Goal: Transaction & Acquisition: Purchase product/service

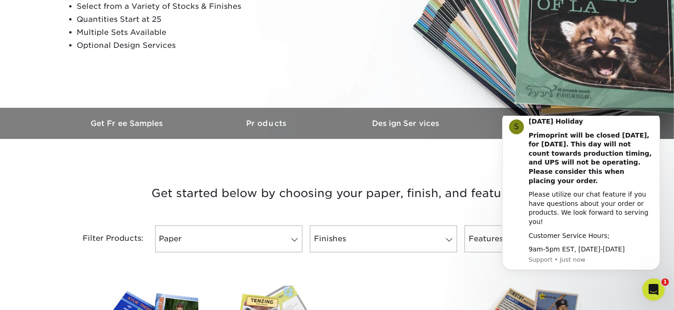
scroll to position [186, 0]
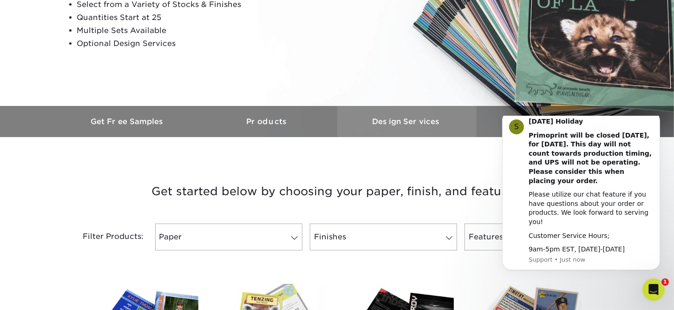
click at [426, 125] on h3 "Design Services" at bounding box center [406, 121] width 139 height 9
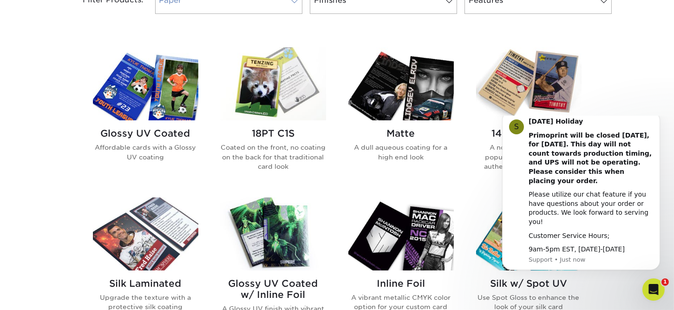
scroll to position [429, 0]
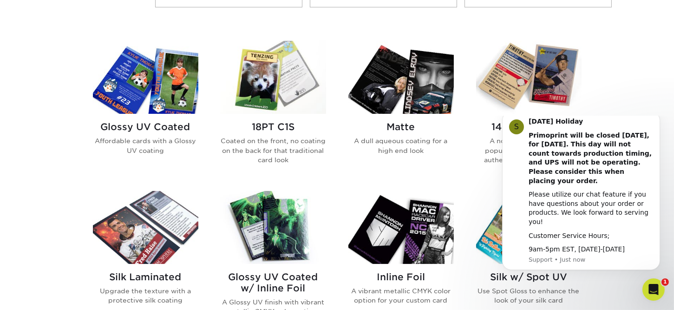
click at [498, 79] on img at bounding box center [528, 77] width 105 height 73
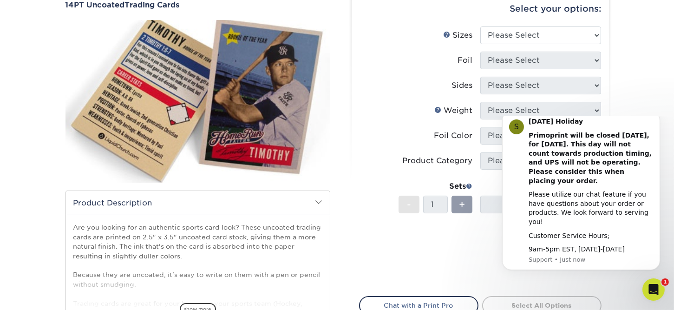
scroll to position [93, 0]
click at [658, 116] on icon "Dismiss notification" at bounding box center [657, 113] width 5 height 5
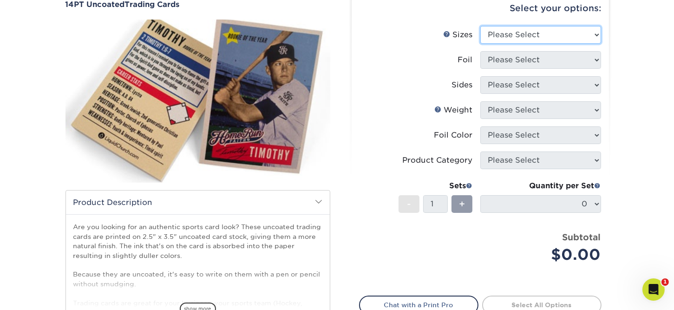
click at [565, 33] on select "Please Select 2.5" x 3.5"" at bounding box center [540, 35] width 121 height 18
select select "2.50x3.50"
click at [480, 26] on select "Please Select 2.5" x 3.5"" at bounding box center [540, 35] width 121 height 18
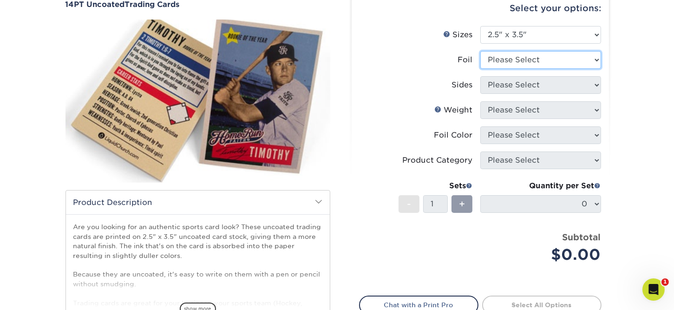
click at [575, 62] on select "Please Select Yes No" at bounding box center [540, 60] width 121 height 18
select select "1"
click at [480, 51] on select "Please Select Yes No" at bounding box center [540, 60] width 121 height 18
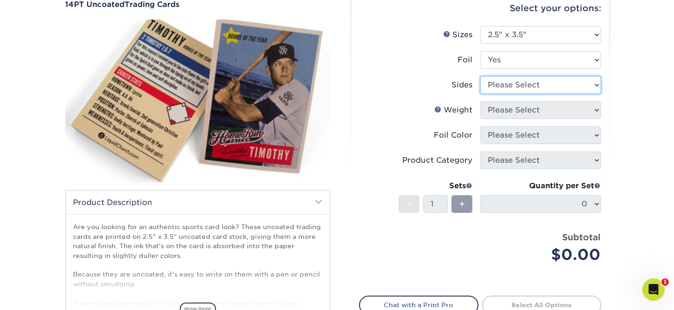
click at [587, 84] on select "Please Select Print Both Sides - Foil Both Sides Print Both Sides - Foil Front …" at bounding box center [540, 85] width 121 height 18
select select "a75ac2f1-9911-48d6-841d-245b5ac08f27"
click at [480, 76] on select "Please Select Print Both Sides - Foil Both Sides Print Both Sides - Foil Front …" at bounding box center [540, 85] width 121 height 18
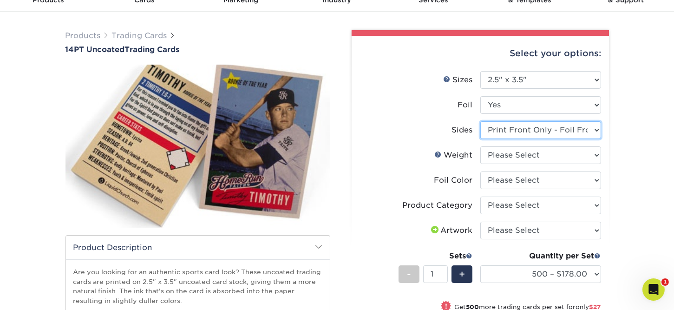
scroll to position [46, 0]
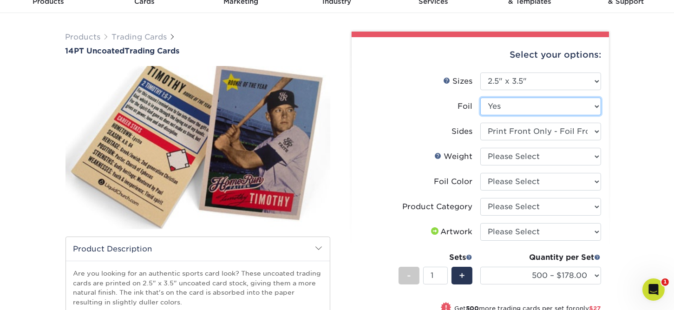
click at [591, 106] on select "Please Select Yes No" at bounding box center [540, 107] width 121 height 18
select select "0"
click at [480, 98] on select "Please Select Yes No" at bounding box center [540, 107] width 121 height 18
select select "-1"
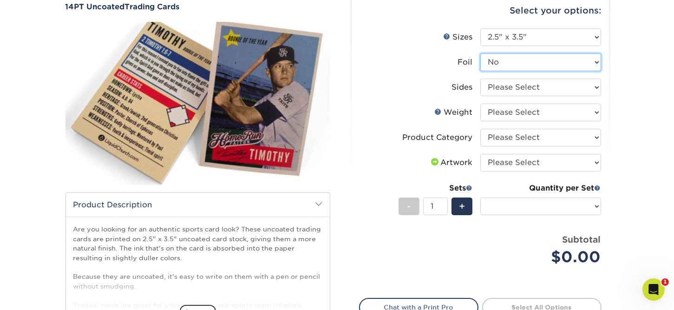
scroll to position [93, 0]
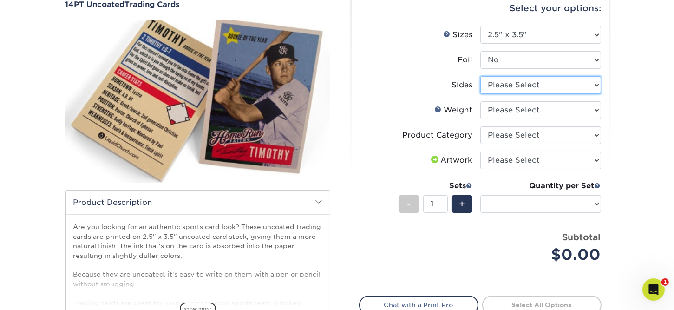
click at [571, 87] on select "Please Select Print Both Sides Print Front Only" at bounding box center [540, 85] width 121 height 18
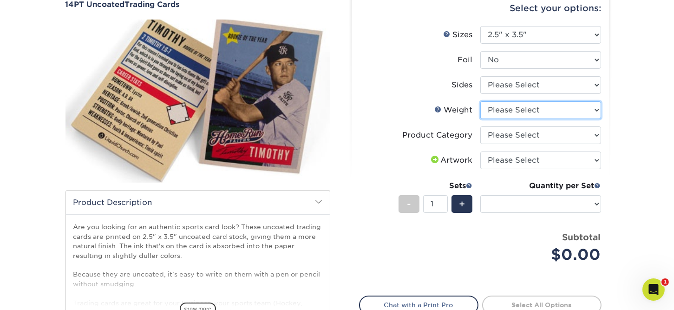
click at [565, 110] on select "Please Select 14PT Uncoated" at bounding box center [540, 110] width 121 height 18
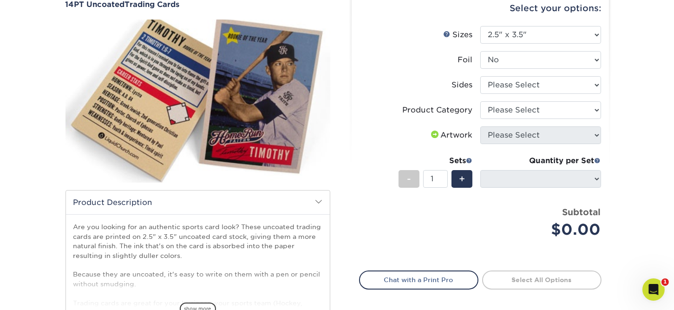
click at [431, 136] on span at bounding box center [435, 134] width 11 height 7
click at [511, 110] on select "Please Select Trading Cards" at bounding box center [540, 110] width 121 height 18
select select "c2f9bce9-36c2-409d-b101-c29d9d031e18"
click at [480, 101] on select "Please Select Trading Cards" at bounding box center [540, 110] width 121 height 18
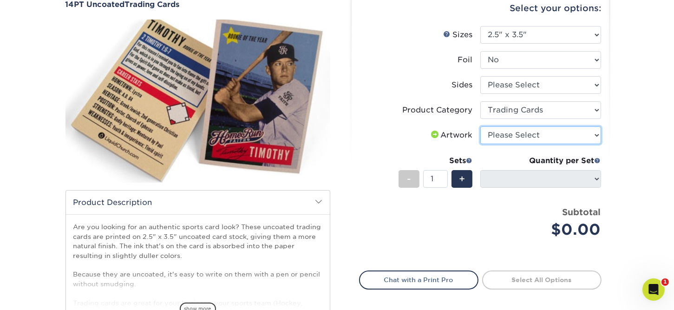
click at [526, 138] on select "Please Select I will upload files I need a design - $100" at bounding box center [540, 135] width 121 height 18
select select "upload"
click at [480, 126] on select "Please Select I will upload files I need a design - $100" at bounding box center [540, 135] width 121 height 18
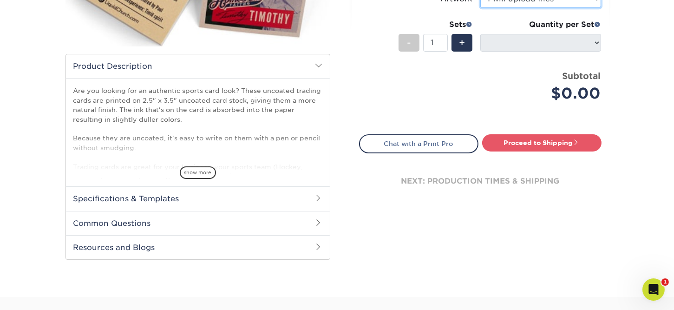
scroll to position [232, 0]
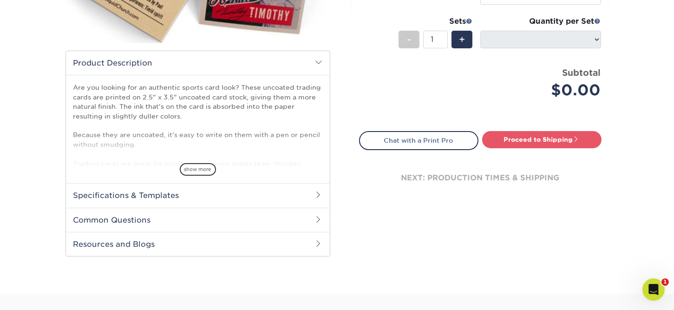
click at [279, 193] on h2 "Specifications & Templates" at bounding box center [198, 195] width 264 height 24
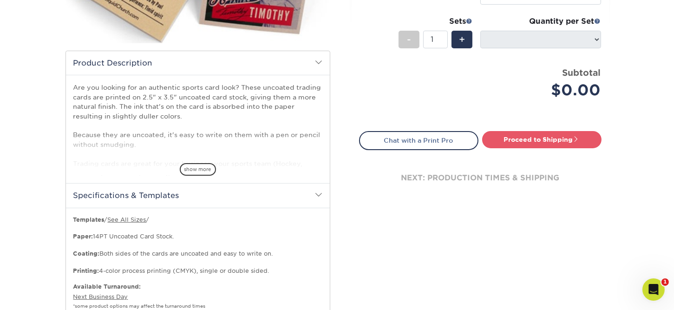
click at [280, 194] on h2 "Specifications & Templates" at bounding box center [198, 195] width 264 height 24
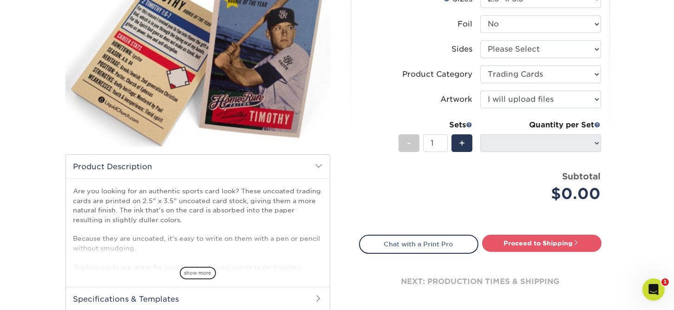
scroll to position [93, 0]
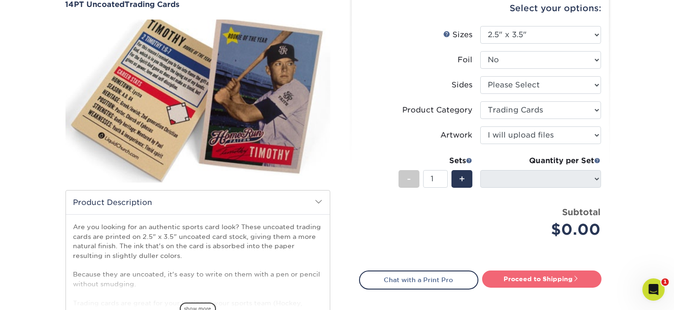
click at [551, 281] on link "Proceed to Shipping" at bounding box center [541, 278] width 119 height 17
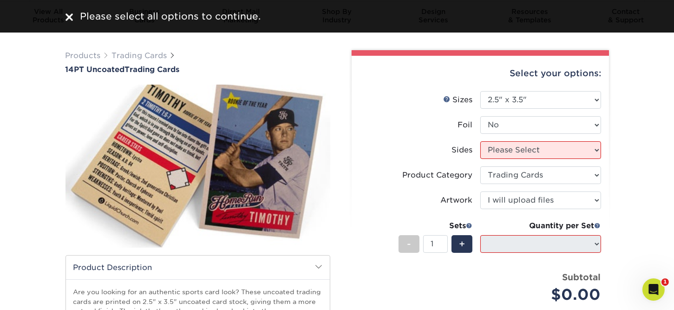
scroll to position [0, 0]
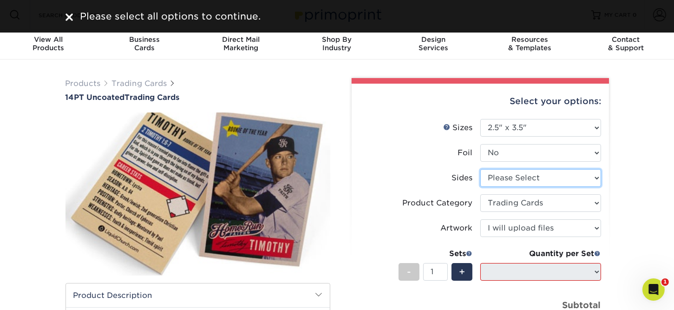
click at [557, 171] on select "Please Select Print Both Sides Print Front Only" at bounding box center [540, 178] width 121 height 18
select select "13abbda7-1d64-4f25-8bb2-c179b224825d"
click at [480, 169] on select "Please Select Print Both Sides Print Front Only" at bounding box center [540, 178] width 121 height 18
select select "-1"
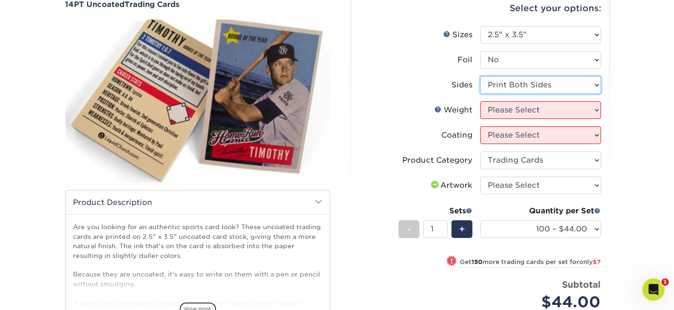
scroll to position [139, 0]
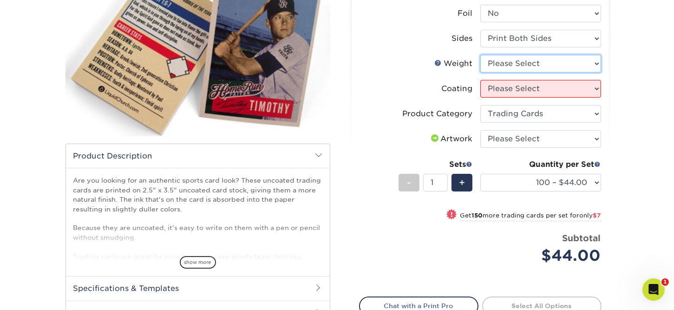
click at [548, 69] on select "Please Select 14PT Uncoated" at bounding box center [540, 64] width 121 height 18
select select "14PT Uncoated"
click at [480, 55] on select "Please Select 14PT Uncoated" at bounding box center [540, 64] width 121 height 18
select select "-1"
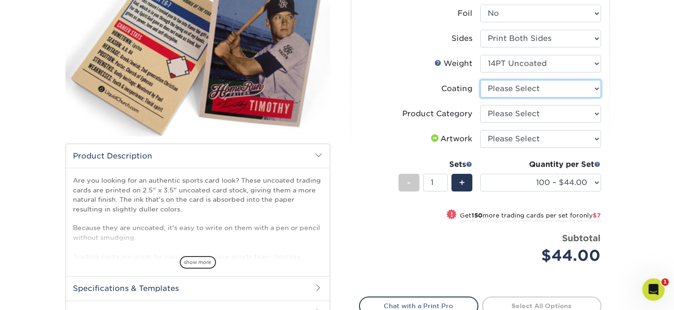
click at [556, 95] on select at bounding box center [540, 89] width 121 height 18
select select "3e7618de-abca-4bda-9f97-8b9129e913d8"
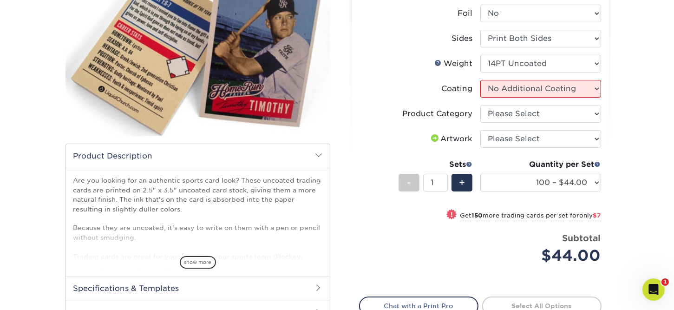
click at [480, 80] on select at bounding box center [540, 89] width 121 height 18
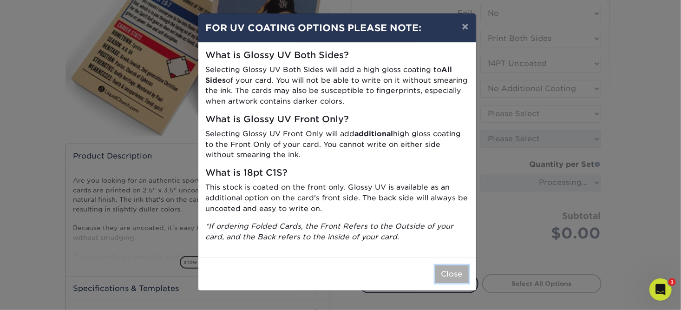
click at [448, 273] on button "Close" at bounding box center [451, 274] width 33 height 18
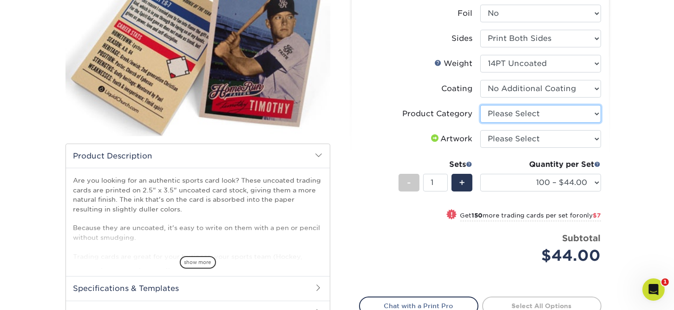
click at [547, 118] on select "Please Select Trading Cards" at bounding box center [540, 114] width 121 height 18
select select "c2f9bce9-36c2-409d-b101-c29d9d031e18"
click at [480, 105] on select "Please Select Trading Cards" at bounding box center [540, 114] width 121 height 18
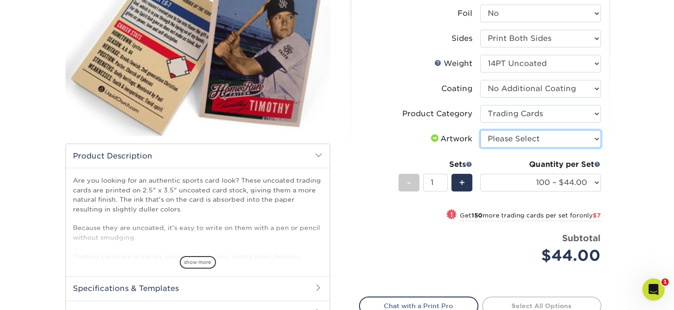
click at [526, 137] on select "Please Select I will upload files I need a design - $100" at bounding box center [540, 139] width 121 height 18
select select "upload"
click at [480, 130] on select "Please Select I will upload files I need a design - $100" at bounding box center [540, 139] width 121 height 18
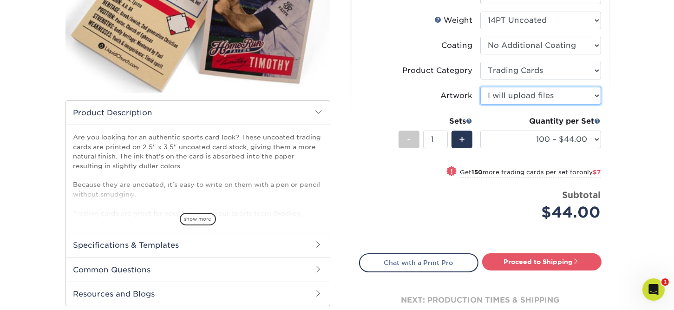
scroll to position [186, 0]
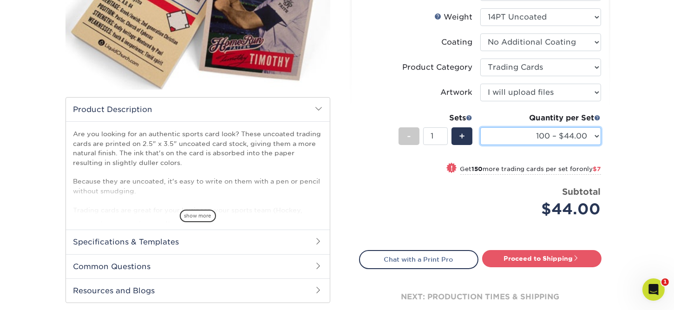
click at [599, 138] on select "100 – $44.00 250 – $51.00 500 – $54.00 1000 – $78.00 2500 – $148.00 5000 – $198…" at bounding box center [540, 136] width 121 height 18
click at [370, 201] on div "Price per set $44.00" at bounding box center [420, 202] width 121 height 35
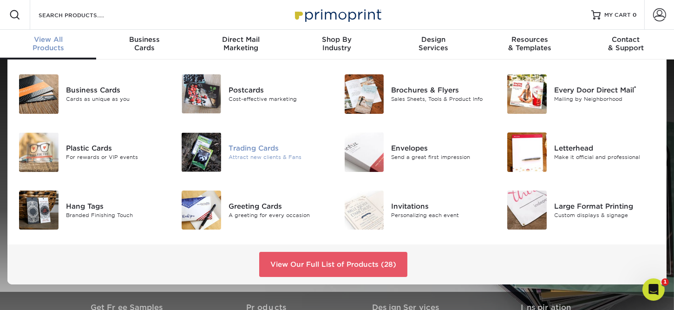
click at [267, 155] on div "Attract new clients & Fans" at bounding box center [280, 157] width 102 height 8
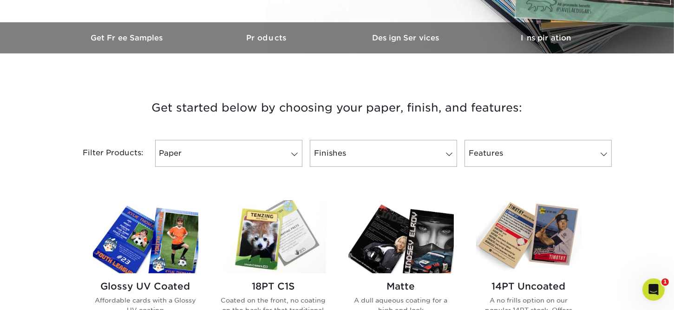
scroll to position [279, 0]
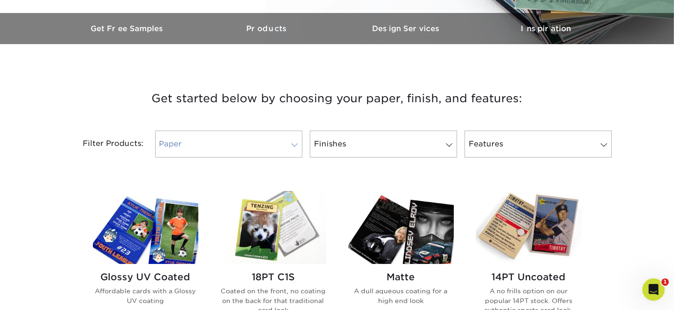
click at [299, 149] on link "Paper" at bounding box center [228, 144] width 147 height 27
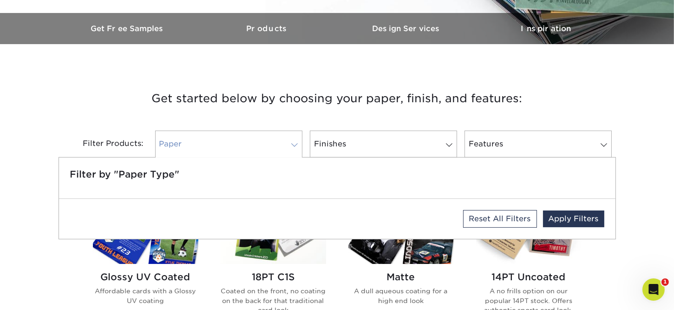
click at [299, 149] on link "Paper" at bounding box center [228, 144] width 147 height 27
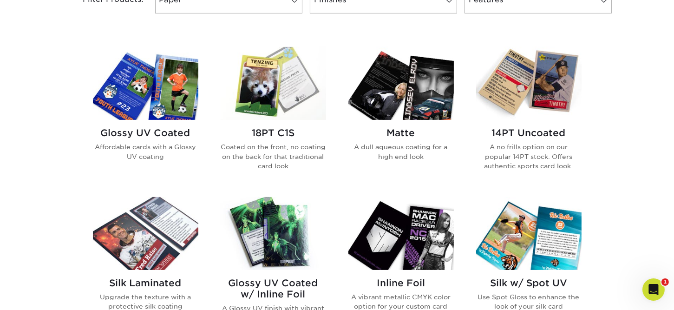
scroll to position [465, 0]
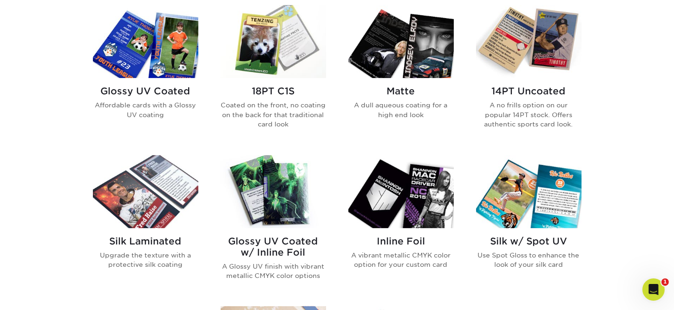
click at [129, 55] on img at bounding box center [145, 41] width 105 height 73
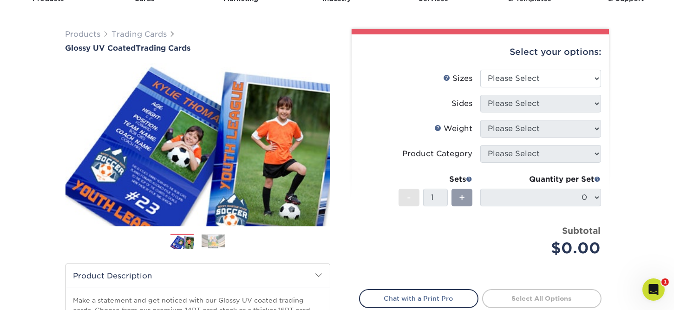
scroll to position [46, 0]
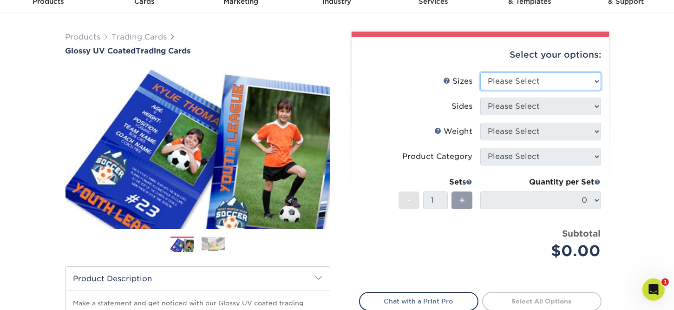
click at [577, 87] on select "Please Select 2.5" x 3.5"" at bounding box center [540, 81] width 121 height 18
select select "2.50x3.50"
click at [480, 72] on select "Please Select 2.5" x 3.5"" at bounding box center [540, 81] width 121 height 18
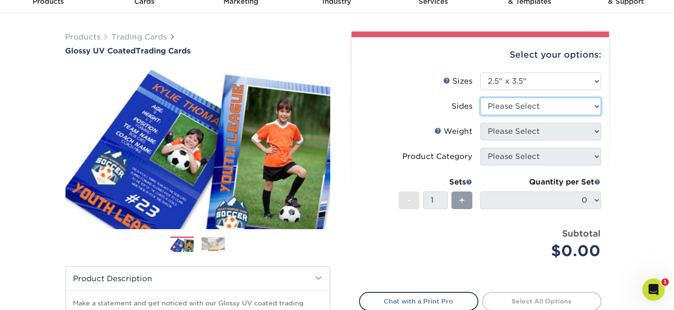
click at [550, 107] on select "Please Select Print Both Sides Print Front Only" at bounding box center [540, 107] width 121 height 18
select select "13abbda7-1d64-4f25-8bb2-c179b224825d"
click at [480, 98] on select "Please Select Print Both Sides Print Front Only" at bounding box center [540, 107] width 121 height 18
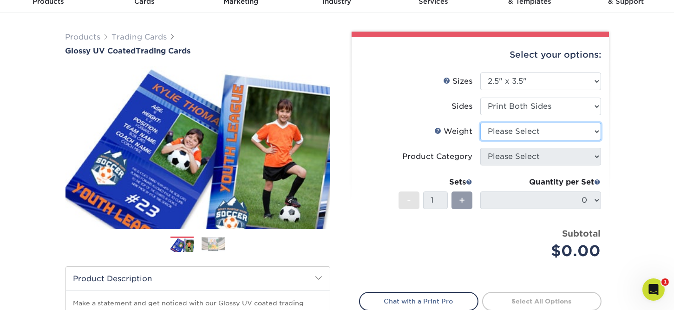
click at [542, 128] on select "Please Select 16PT 14PT 18PT C1S" at bounding box center [540, 132] width 121 height 18
select select "14PT"
click at [480, 123] on select "Please Select 16PT 14PT 18PT C1S" at bounding box center [540, 132] width 121 height 18
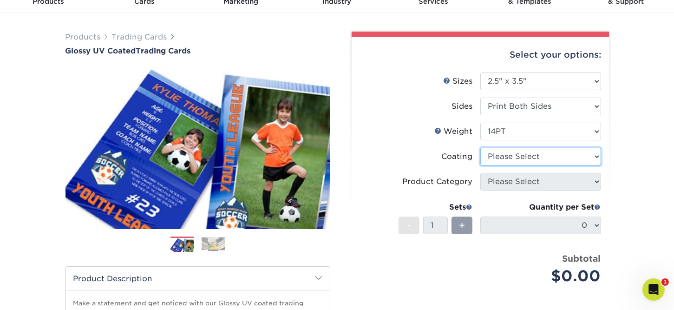
click at [538, 155] on select at bounding box center [540, 157] width 121 height 18
select select "ae367451-b2b8-45df-a344-0f05b6a12993"
click at [480, 148] on select at bounding box center [540, 157] width 121 height 18
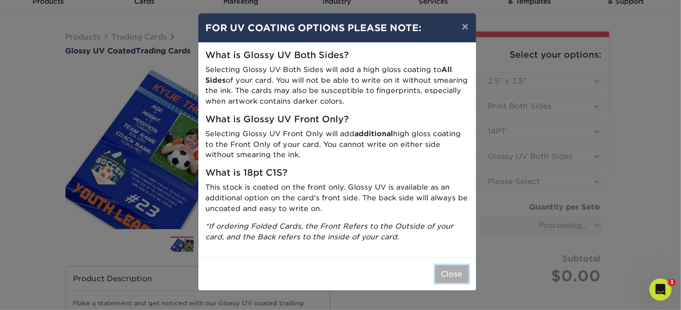
click at [465, 276] on button "Close" at bounding box center [451, 274] width 33 height 18
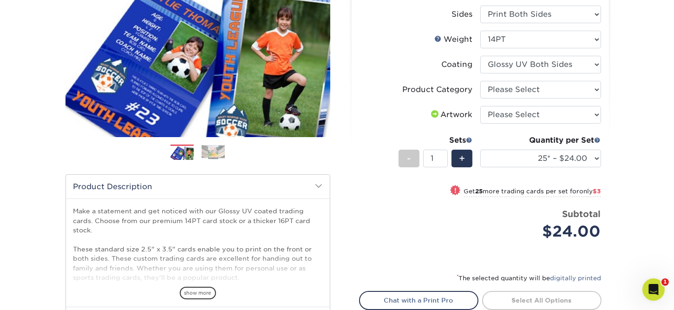
scroll to position [139, 0]
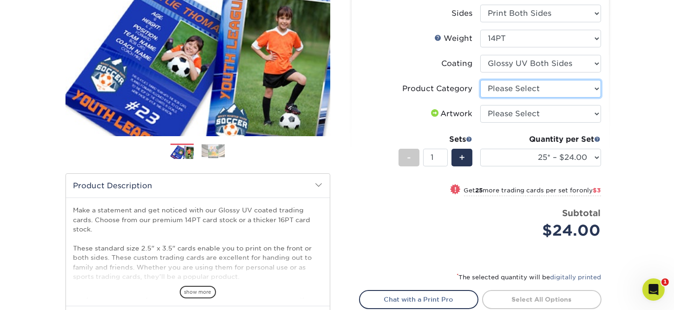
click at [550, 90] on select "Please Select Trading Cards" at bounding box center [540, 89] width 121 height 18
select select "c2f9bce9-36c2-409d-b101-c29d9d031e18"
click at [480, 80] on select "Please Select Trading Cards" at bounding box center [540, 89] width 121 height 18
click at [549, 115] on select "Please Select I will upload files I need a design - $100" at bounding box center [540, 114] width 121 height 18
select select "upload"
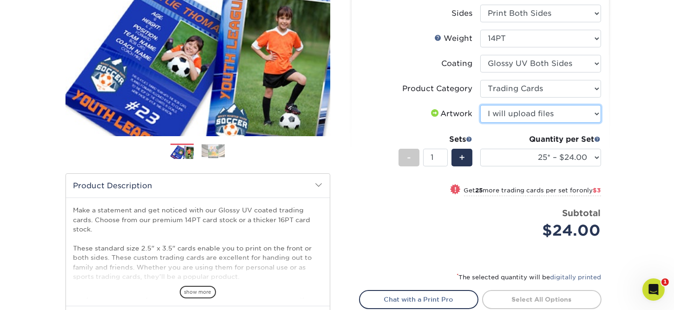
click at [480, 105] on select "Please Select I will upload files I need a design - $100" at bounding box center [540, 114] width 121 height 18
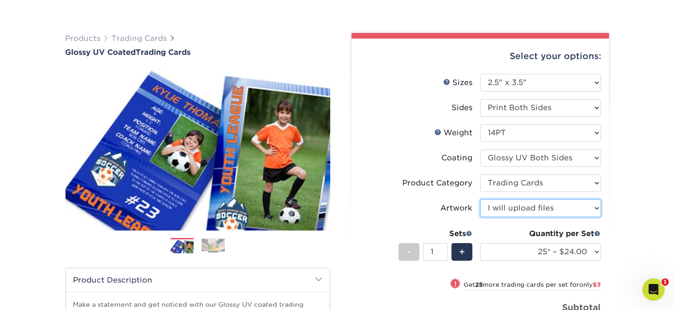
scroll to position [46, 0]
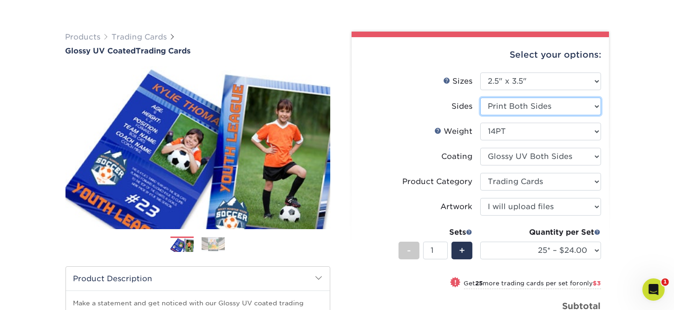
click at [556, 105] on select "Please Select Print Both Sides Print Front Only" at bounding box center [540, 107] width 121 height 18
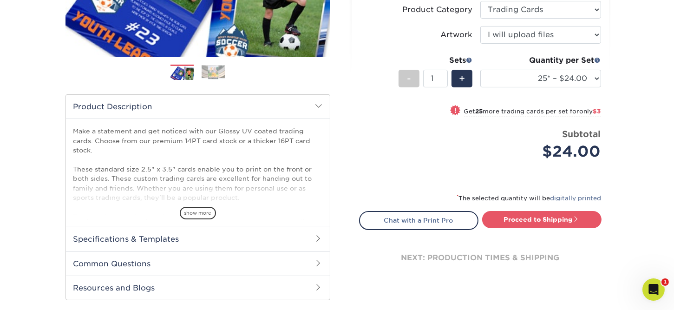
scroll to position [232, 0]
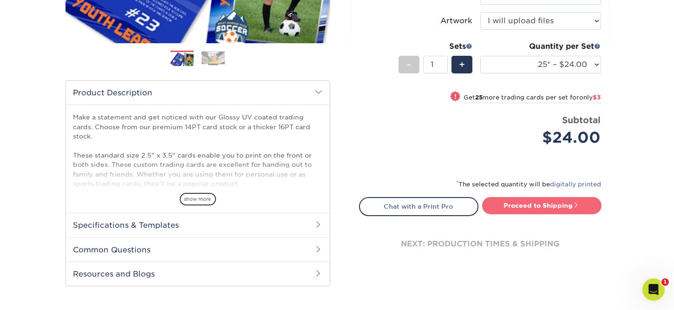
click at [577, 199] on link "Proceed to Shipping" at bounding box center [541, 205] width 119 height 17
type input "Set 1"
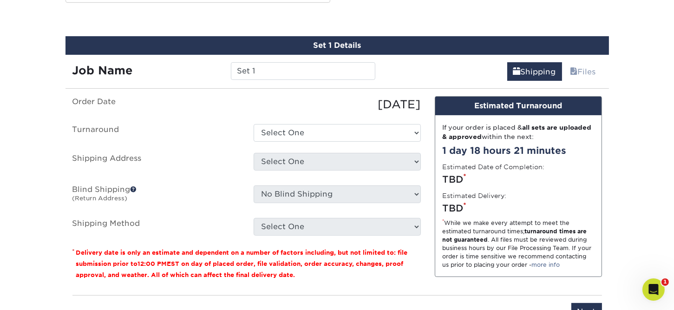
scroll to position [518, 0]
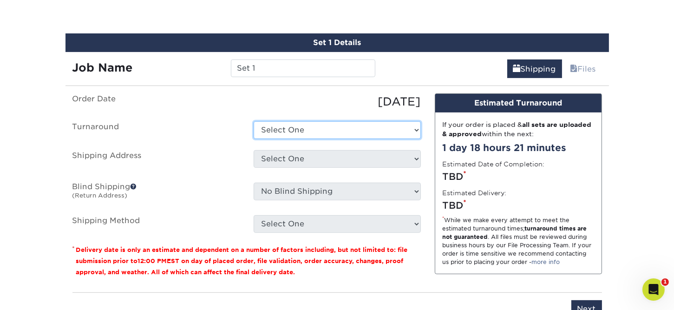
click at [328, 128] on select "Select One 2-4 Business Days 2 Day Next Business Day" at bounding box center [337, 130] width 167 height 18
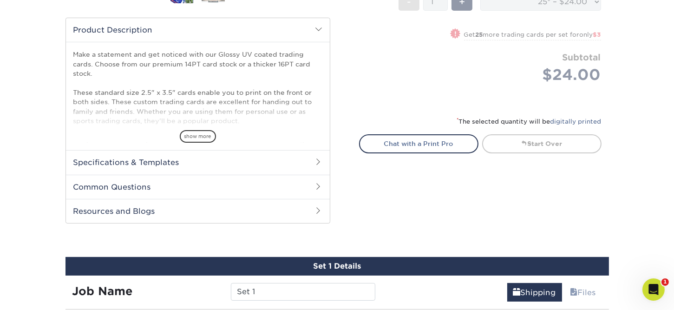
scroll to position [286, 0]
